Goal: Task Accomplishment & Management: Use online tool/utility

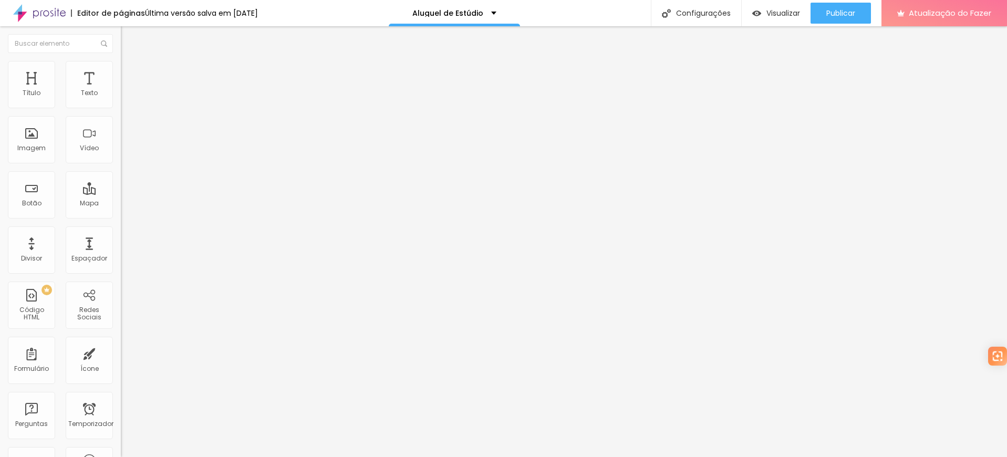
drag, startPoint x: 67, startPoint y: 202, endPoint x: 43, endPoint y: 195, distance: 25.3
click at [121, 354] on textarea "Olá, cheguei até você pela página {page_title} e gostaria de mais informações." at bounding box center [180, 363] width 119 height 18
drag, startPoint x: 59, startPoint y: 215, endPoint x: 4, endPoint y: 175, distance: 68.4
click at [121, 175] on div "Número do WhatsApp * (71)99299-8960 + 55 Texto do botão Quero alugar o Estúdio …" at bounding box center [181, 257] width 121 height 350
type textarea "Olá, cheguei até você pela página {page_title} e gostaria fazer um agendamento …"
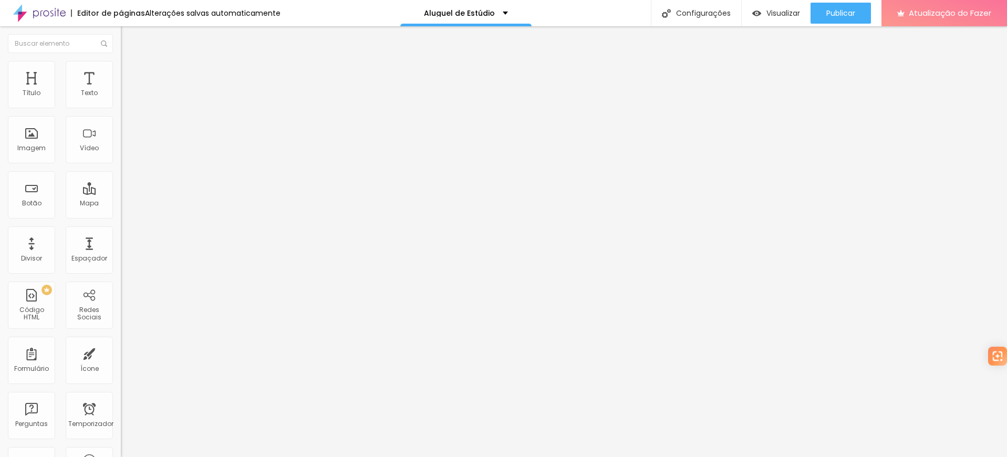
click at [121, 309] on div "Editar nulo Conteúdo Estilo Avançado Número do WhatsApp * (71)99299-8960 + 55 T…" at bounding box center [181, 241] width 121 height 431
click at [843, 13] on font "Publicar" at bounding box center [840, 13] width 29 height 11
click at [121, 68] on li "Estilo" at bounding box center [181, 66] width 121 height 11
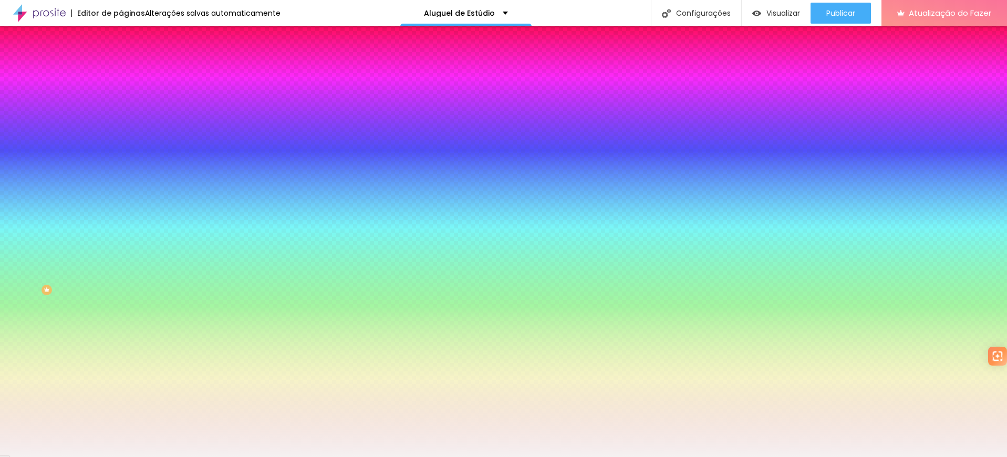
click at [121, 61] on li "Conteúdo" at bounding box center [181, 55] width 121 height 11
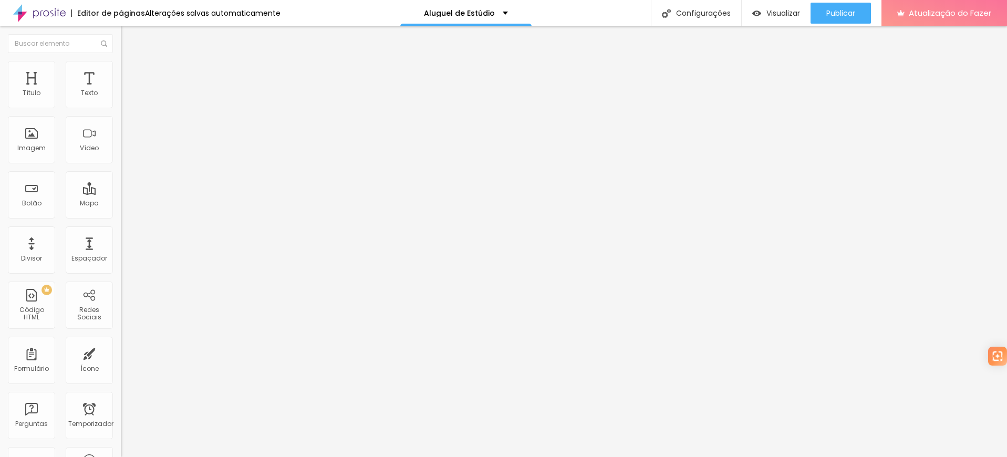
drag, startPoint x: 10, startPoint y: 174, endPoint x: 61, endPoint y: 202, distance: 58.0
click at [121, 354] on textarea "Olá, cheguei até você pela página {page_title} e gostaria de mais informações" at bounding box center [180, 363] width 119 height 18
paste textarea "fazer um agendamento de aluguel do Estúdio"
type textarea "Olá, cheguei até você pela página {page_title} e gostaria fazer um agendamento …"
drag, startPoint x: 66, startPoint y: 205, endPoint x: 1, endPoint y: 176, distance: 70.8
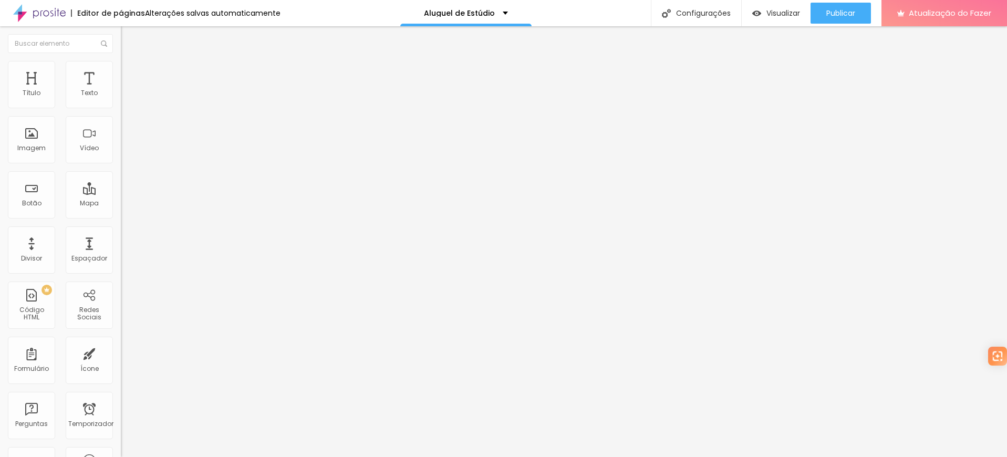
click at [121, 176] on div "Número do WhatsApp * (71)99299-8960 + 55 Texto do botão Faça sua reserva Mensag…" at bounding box center [181, 257] width 121 height 350
paste textarea "fazer um agendamento de aluguel do Estúdio"
type textarea "Olá, cheguei até você pela página {page_title} e gostaria fazer um agendamento …"
drag, startPoint x: 70, startPoint y: 201, endPoint x: 5, endPoint y: 170, distance: 72.1
click at [121, 170] on div "Número do WhatsApp * (71)99299-8960 + 55 Texto do botão Faça sua reserva Mensag…" at bounding box center [181, 257] width 121 height 350
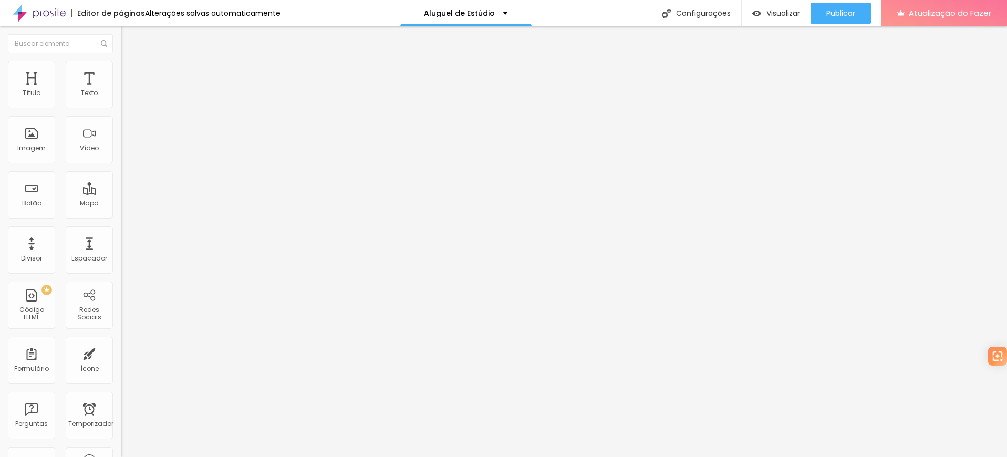
paste textarea "fazer um agendamento de aluguel do Estúdio"
type textarea "Olá, cheguei até você pela página {page_title} e gostaria fazer um agendamento …"
click at [851, 13] on font "Publicar" at bounding box center [840, 13] width 29 height 11
click at [856, 16] on button "Publicar" at bounding box center [840, 13] width 60 height 21
click at [795, 14] on font "Visualizar" at bounding box center [783, 13] width 34 height 11
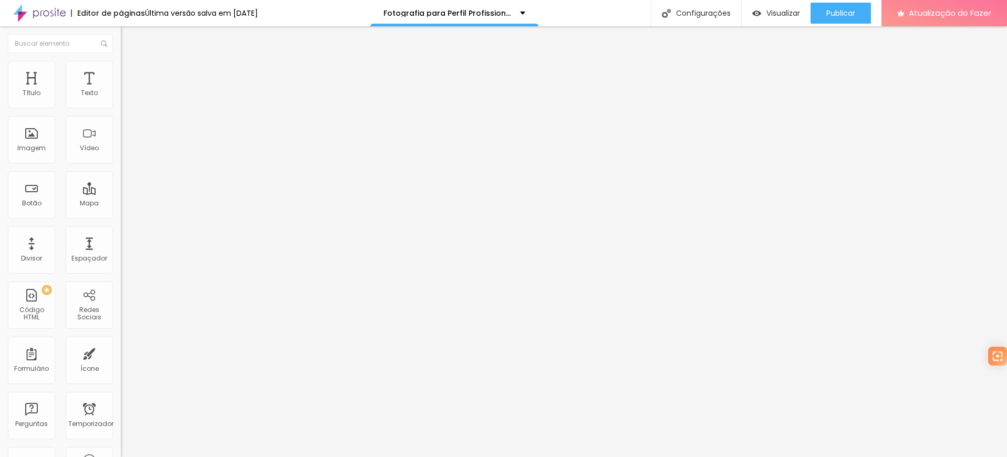
drag, startPoint x: 60, startPoint y: 201, endPoint x: 11, endPoint y: 195, distance: 49.1
click at [121, 354] on textarea "Olá, cheguei até você pela página {page_title} e gostaria de mais informações" at bounding box center [180, 363] width 119 height 18
drag, startPoint x: 96, startPoint y: 201, endPoint x: 3, endPoint y: 175, distance: 95.9
click at [121, 175] on div "Número do WhatsApp * [PHONE_NUMBER] + 55 Texto do botão Eu querooooo!!!! Mensag…" at bounding box center [181, 257] width 121 height 350
type textarea "Olá, cheguei até você pela página {page_title} e quero agendar um ensaio para p…"
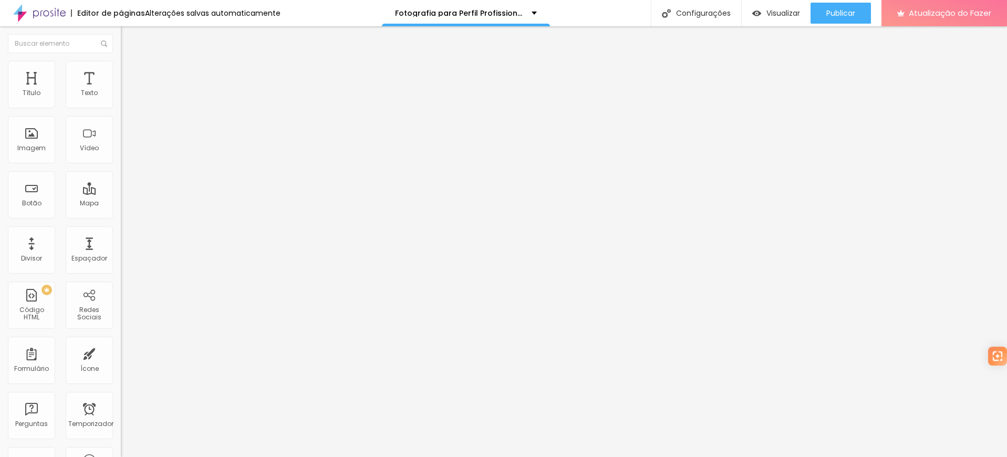
drag, startPoint x: 65, startPoint y: 204, endPoint x: 2, endPoint y: 169, distance: 72.0
click at [121, 169] on div "Número do WhatsApp * [PHONE_NUMBER] + 55 Texto do botão Quero saber mais!! Mens…" at bounding box center [181, 257] width 121 height 350
paste textarea "quero agendar um ensaio para perfil profissional."
type textarea "Olá, cheguei até você pela página {page_title} e quero agendar um ensaio para p…"
drag, startPoint x: 66, startPoint y: 204, endPoint x: 3, endPoint y: 172, distance: 70.7
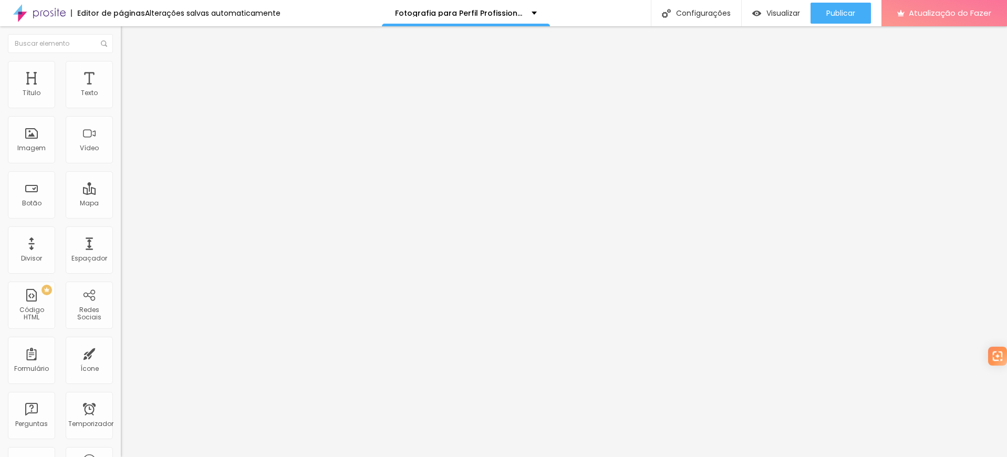
click at [121, 172] on div "Número do WhatsApp * [PHONE_NUMBER] + 55 Texto do botão Conversar no WhatsApp M…" at bounding box center [181, 257] width 121 height 350
paste textarea "quero agendar um ensaio para perfil profissional."
type textarea "Olá, cheguei até você pela página {page_title} e quero agendar um ensaio para p…"
drag, startPoint x: 60, startPoint y: 206, endPoint x: 3, endPoint y: 166, distance: 69.8
click at [121, 166] on div "Número do WhatsApp * [PHONE_NUMBER] + 55 Texto do botão Conversar no WhatsApp M…" at bounding box center [181, 257] width 121 height 350
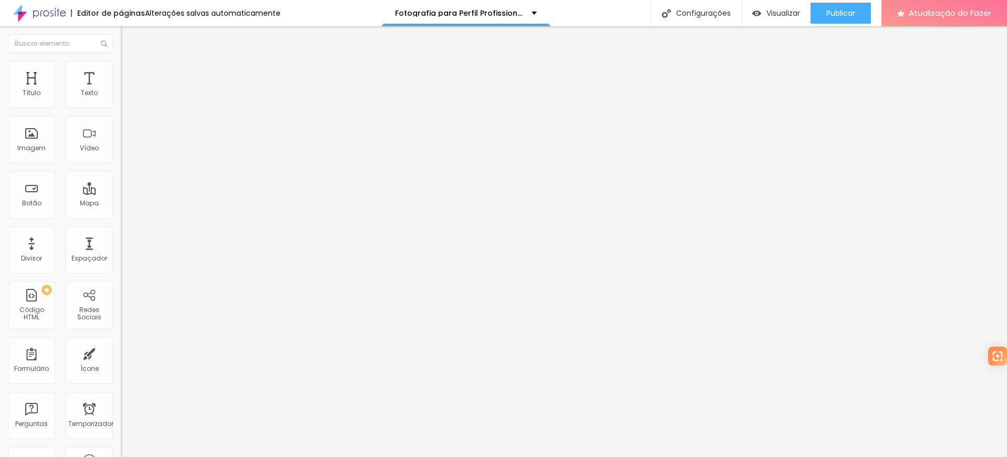
paste textarea "quero agendar um ensaio para perfil profissional."
type textarea "Olá, cheguei até você pela página {page_title} e quero agendar um ensaio para p…"
drag, startPoint x: 61, startPoint y: 204, endPoint x: 0, endPoint y: 159, distance: 75.8
click at [121, 159] on div "Número do WhatsApp * [PHONE_NUMBER] + 55 Texto do botão Conversar no WhatsApp M…" at bounding box center [181, 257] width 121 height 350
paste textarea "quero agendar um ensaio para perfil profissional."
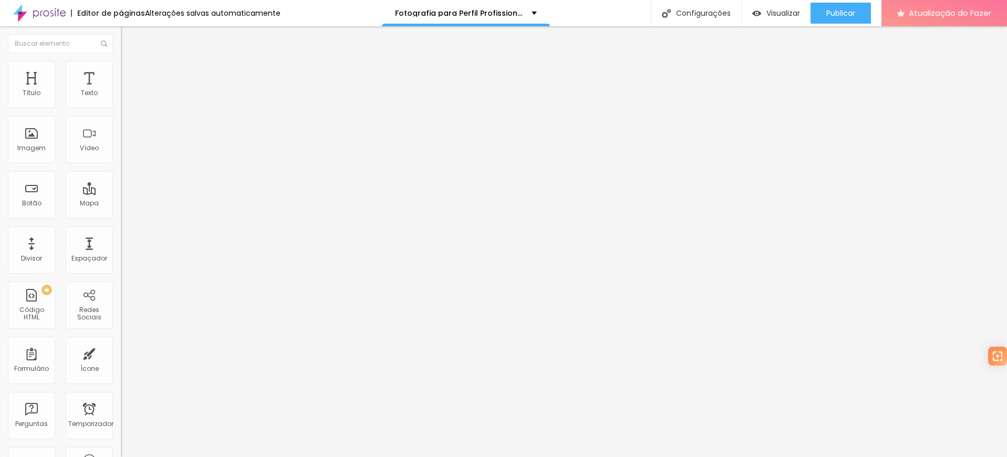
type textarea "Olá, cheguei até você pela página {page_title} e quero agendar um ensaio para p…"
drag, startPoint x: 64, startPoint y: 205, endPoint x: 3, endPoint y: 174, distance: 68.3
click at [121, 175] on div "Número do WhatsApp * [PHONE_NUMBER] + 55 Texto do botão Conversar no WhatsApp M…" at bounding box center [181, 257] width 121 height 350
paste textarea "quero agendar um ensaio para perfil profissional."
type textarea "Olá, cheguei até você pela página {page_title} e quero agendar um ensaio para p…"
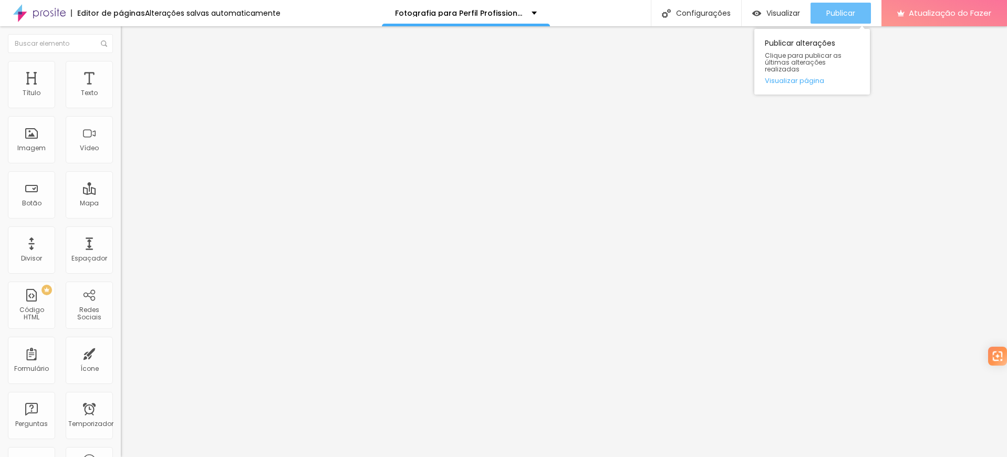
click at [829, 8] on font "Publicar" at bounding box center [840, 13] width 29 height 11
click at [847, 10] on font "Publicar" at bounding box center [840, 13] width 29 height 11
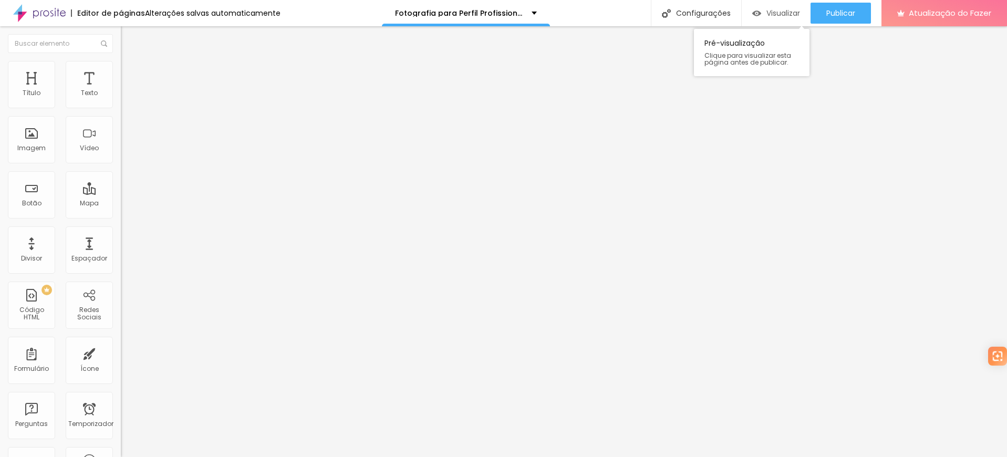
click at [772, 11] on font "Visualizar" at bounding box center [783, 13] width 34 height 11
